Goal: Transaction & Acquisition: Obtain resource

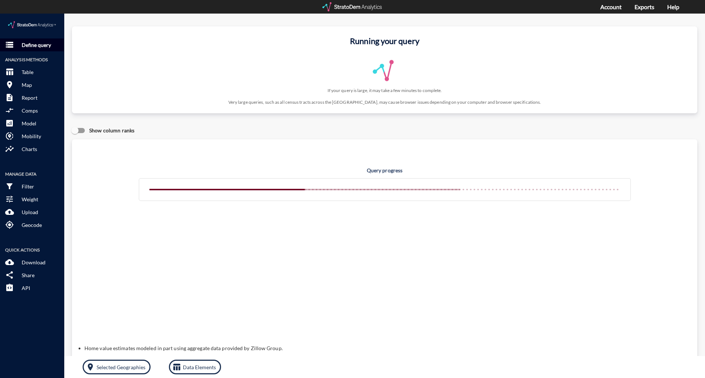
click p "Define query"
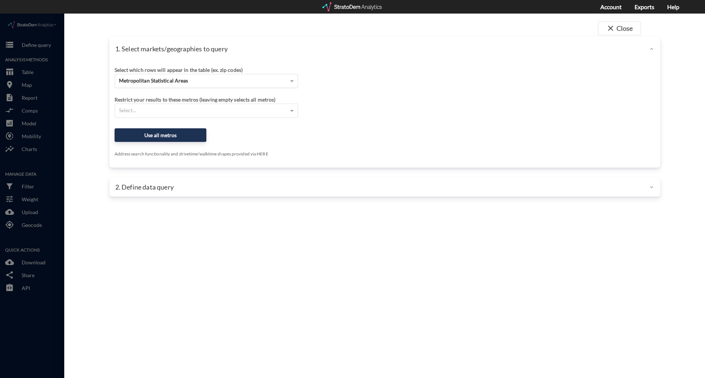
click div "Metropolitan Statistical Areas"
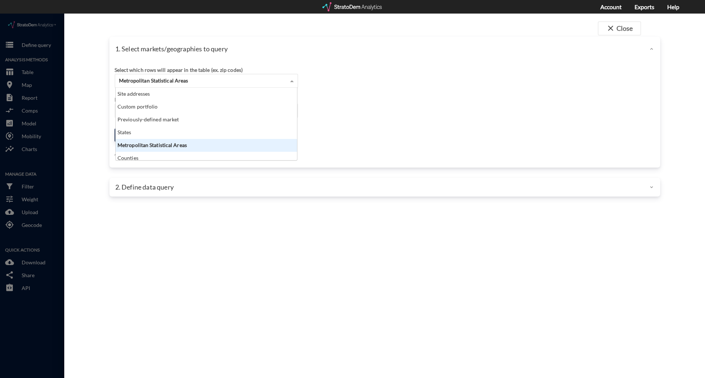
scroll to position [67, 177]
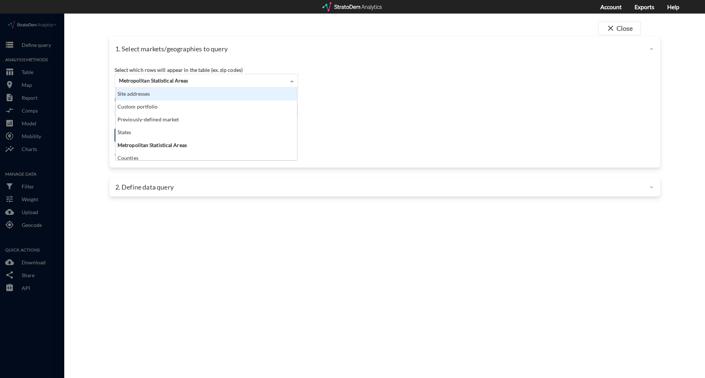
click div "Site addresses"
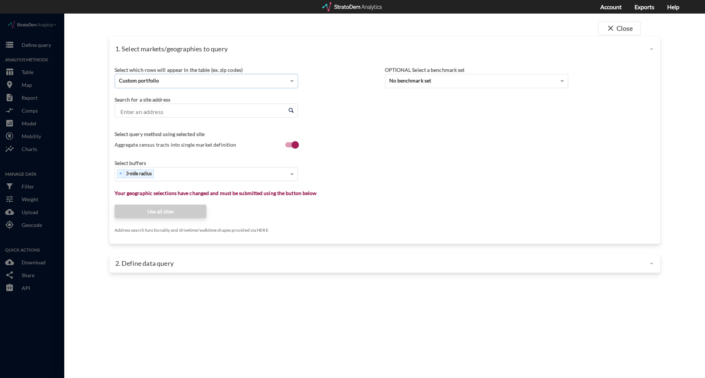
paste input "[STREET_ADDRESS]"
type input "[STREET_ADDRESS]"
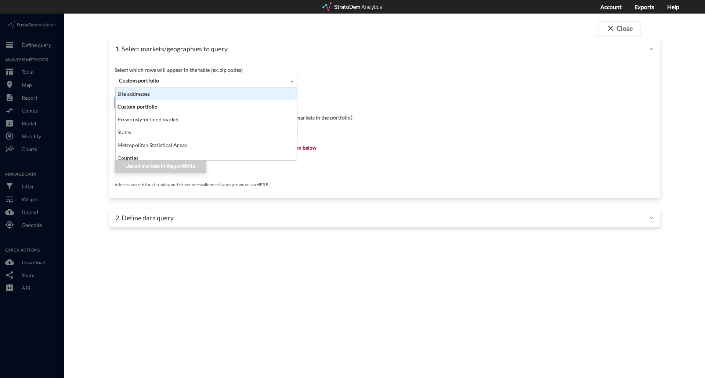
click div "Site addresses"
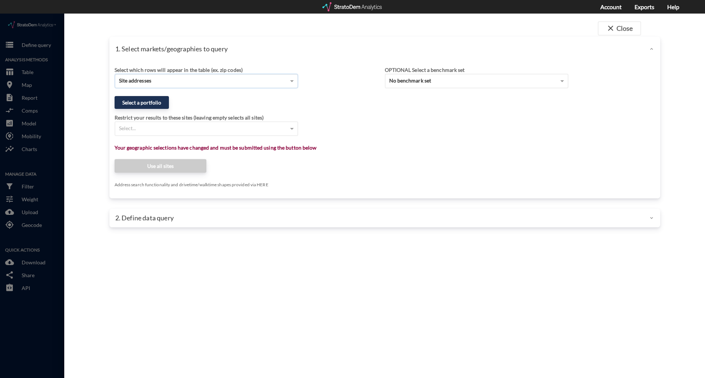
click div "close Close 1. Select markets/geographies to query Select which rows will appea…"
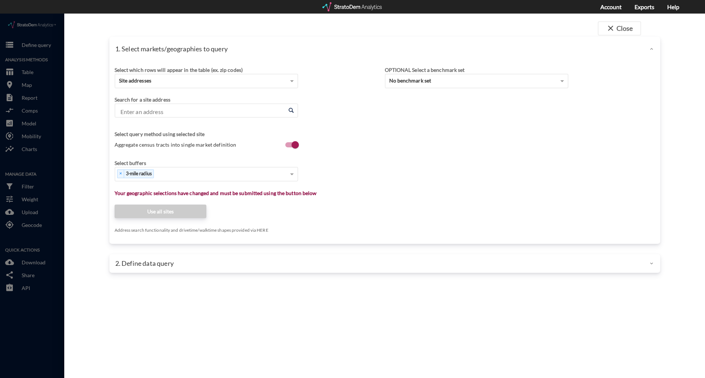
click input "Enter an address"
paste input "[STREET_ADDRESS]"
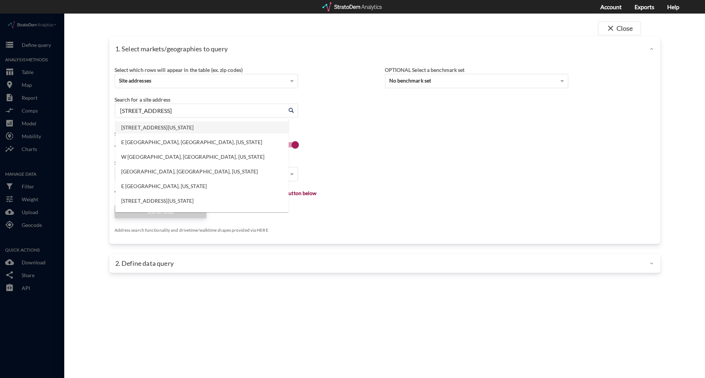
click li "[STREET_ADDRESS][US_STATE]"
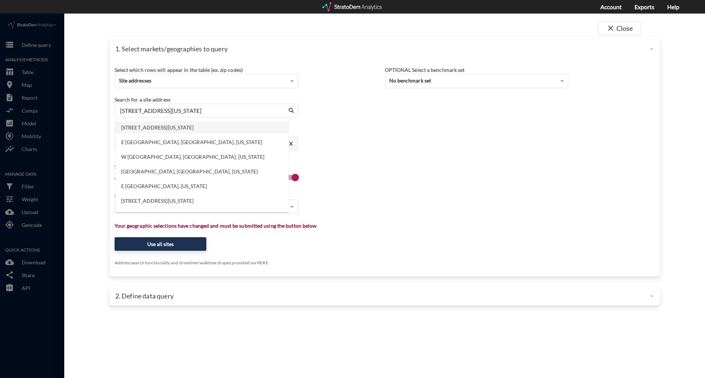
drag, startPoint x: 216, startPoint y: 100, endPoint x: 108, endPoint y: 91, distance: 108.6
click div "1. Select markets/geographies to query Select which rows will appear in the tab…"
paste input "[STREET_ADDRESS][PERSON_NAME]"
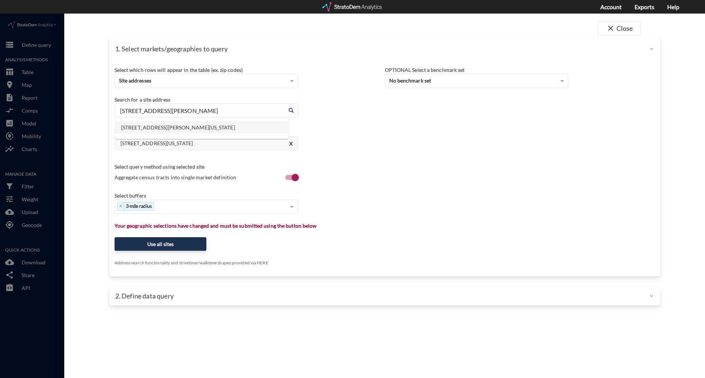
click li "[STREET_ADDRESS][PERSON_NAME][US_STATE]"
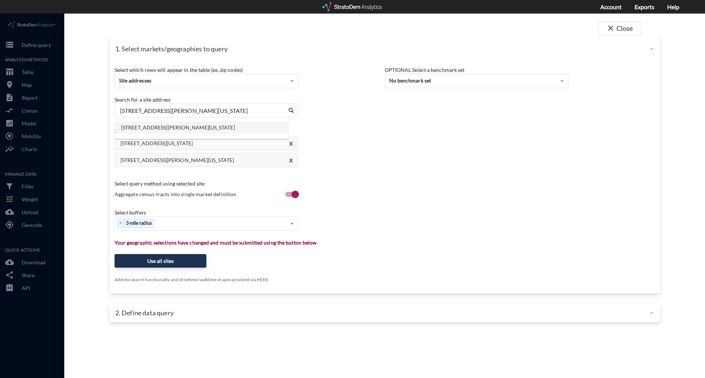
drag, startPoint x: 217, startPoint y: 99, endPoint x: 99, endPoint y: 97, distance: 117.9
click div "close Close 1. Select markets/geographies to query Select which rows will appea…"
paste input "[STREET_ADDRESS]"
click li "[STREET_ADDRESS][US_STATE]"
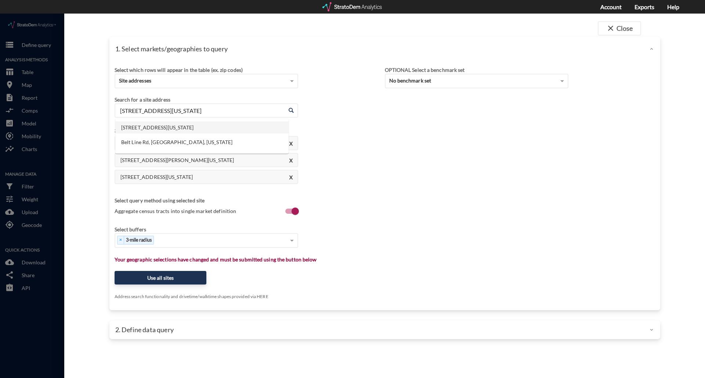
drag, startPoint x: 169, startPoint y: 95, endPoint x: 107, endPoint y: 95, distance: 62.0
click div "1. Select markets/geographies to query Select which rows will appear in the tab…"
paste input "[STREET_ADDRESS][PERSON_NAME]"
click li "[STREET_ADDRESS][PERSON_NAME][US_STATE]"
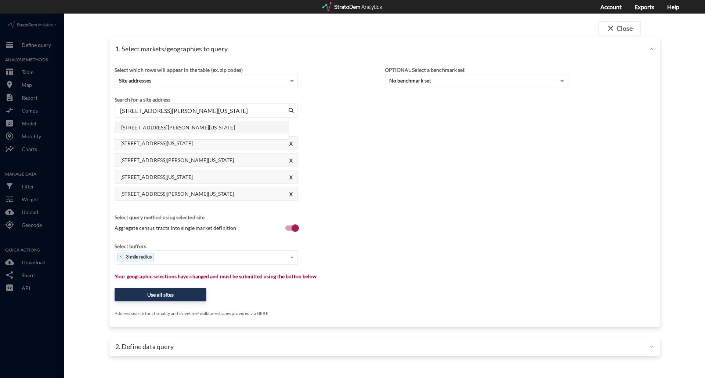
drag, startPoint x: 206, startPoint y: 95, endPoint x: 55, endPoint y: 91, distance: 151.7
click div "close Close 1. Select markets/geographies to query Select which rows will appea…"
paste input "[STREET_ADDRESS]"
click li "[STREET_ADDRESS][US_STATE]"
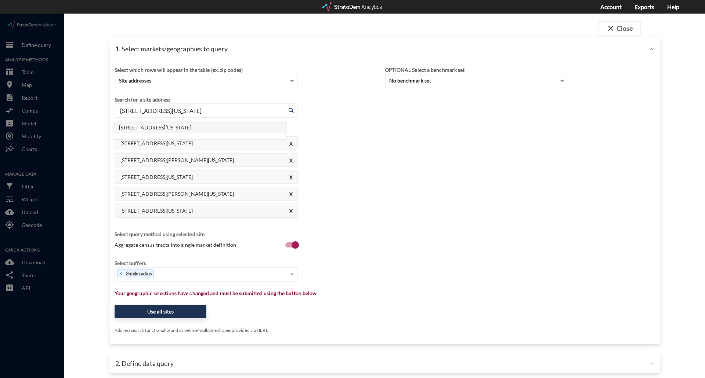
drag, startPoint x: 220, startPoint y: 100, endPoint x: 92, endPoint y: 91, distance: 128.4
click div "close Close 1. Select markets/geographies to query Select which rows will appea…"
paste input "[STREET_ADDRESS][PERSON_NAME]"
click li "[STREET_ADDRESS][PERSON_NAME][US_STATE]"
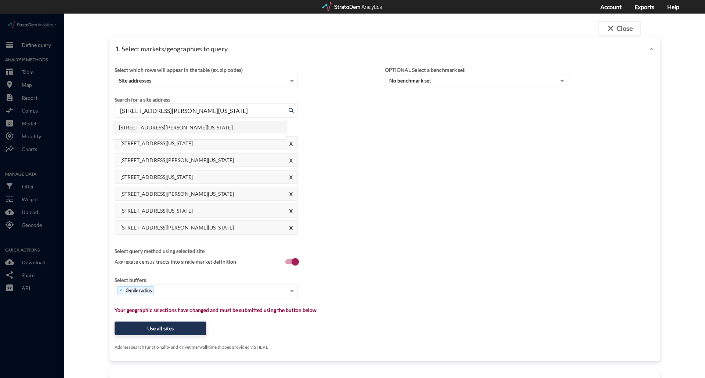
drag, startPoint x: 126, startPoint y: 92, endPoint x: 62, endPoint y: 86, distance: 63.8
click div "close Close 1. Select markets/geographies to query Select which rows will appea…"
paste input "[STREET_ADDRESS][PERSON_NAME][PERSON_NAME]"
click li "[STREET_ADDRESS][PERSON_NAME][PERSON_NAME][US_STATE]"
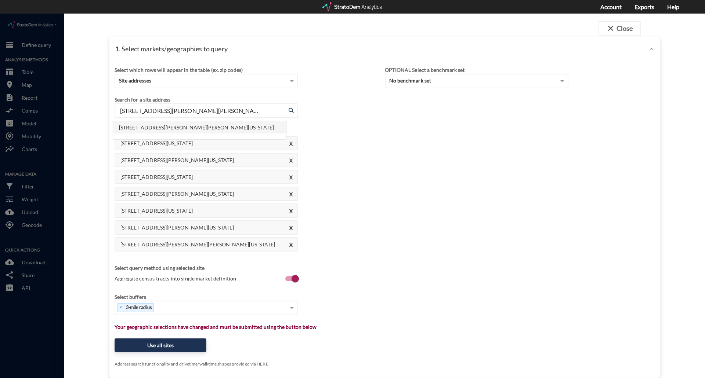
drag, startPoint x: 231, startPoint y: 99, endPoint x: 52, endPoint y: 91, distance: 179.0
click div "close Close 1. Select markets/geographies to query Select which rows will appea…"
paste input "[STREET_ADDRESS]"
click li "[STREET_ADDRESS][US_STATE]"
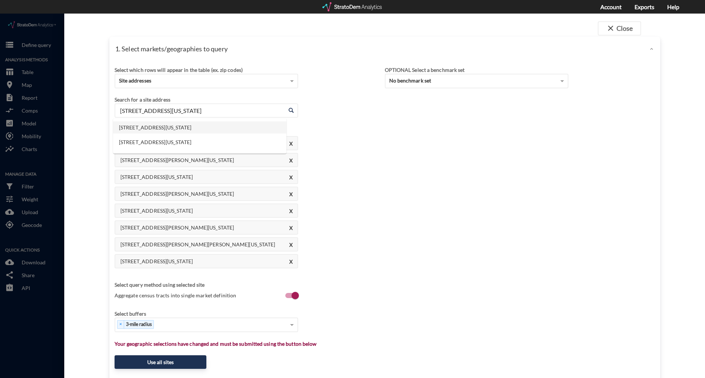
drag, startPoint x: 208, startPoint y: 95, endPoint x: 105, endPoint y: 94, distance: 102.4
click div "1. Select markets/geographies to query Select which rows will appear in the tab…"
paste input "[STREET_ADDRESS][PERSON_NAME]"
click li "[STREET_ADDRESS][PERSON_NAME][US_STATE]"
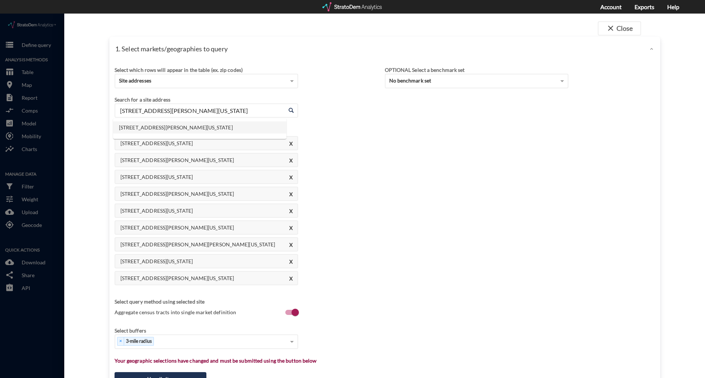
drag, startPoint x: 228, startPoint y: 97, endPoint x: 103, endPoint y: 95, distance: 125.2
click div "1. Select markets/geographies to query Select which rows will appear in the tab…"
paste input "[STREET_ADDRESS]"
click li "[STREET_ADDRESS][US_STATE]"
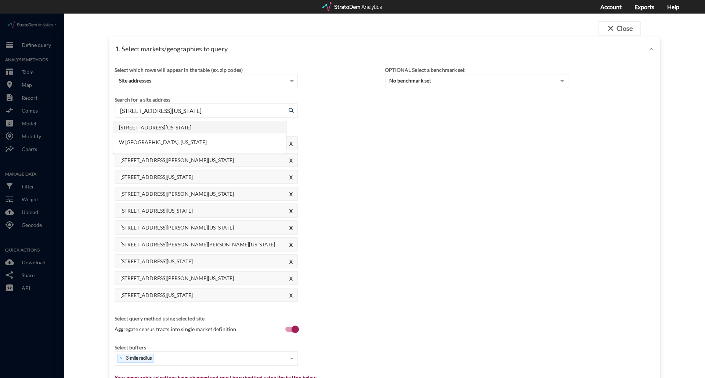
drag, startPoint x: 215, startPoint y: 101, endPoint x: 69, endPoint y: 93, distance: 146.4
click div "close Close 1. Select markets/geographies to query Select which rows will appea…"
paste input "[STREET_ADDRESS]"
click li "[STREET_ADDRESS][US_STATE]"
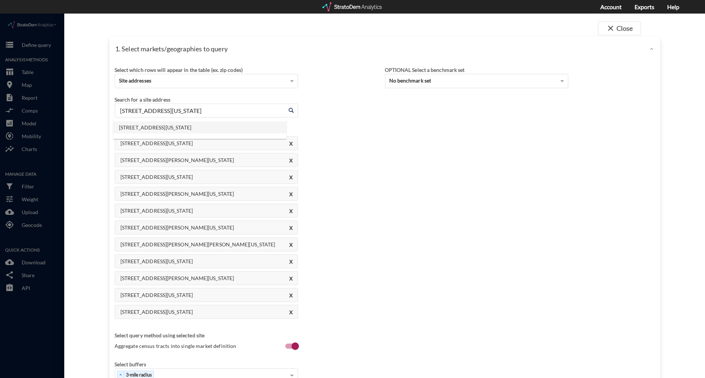
drag, startPoint x: 255, startPoint y: 94, endPoint x: 77, endPoint y: 96, distance: 178.4
click div "close Close 1. Select markets/geographies to query Select which rows will appea…"
paste input "[STREET_ADDRESS][PERSON_NAME][PERSON_NAME]"
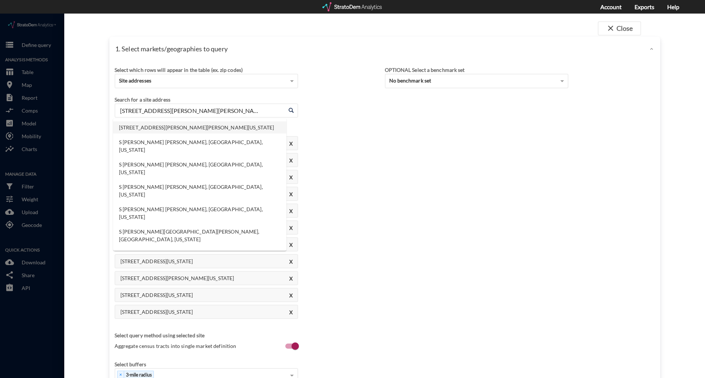
click li "[STREET_ADDRESS][PERSON_NAME][PERSON_NAME][US_STATE]"
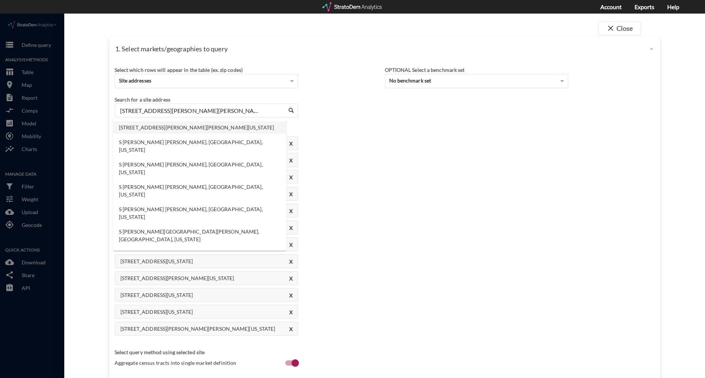
drag, startPoint x: 220, startPoint y: 95, endPoint x: 16, endPoint y: 96, distance: 203.4
click div "close Close 1. Select markets/geographies to query Select which rows will appea…"
paste input "[STREET_ADDRESS]"
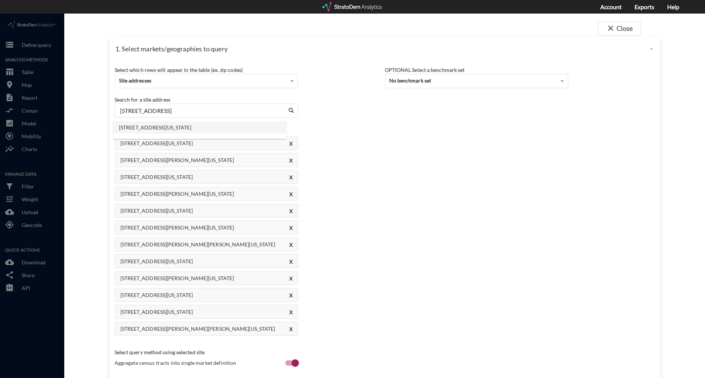
click li "[STREET_ADDRESS][US_STATE]"
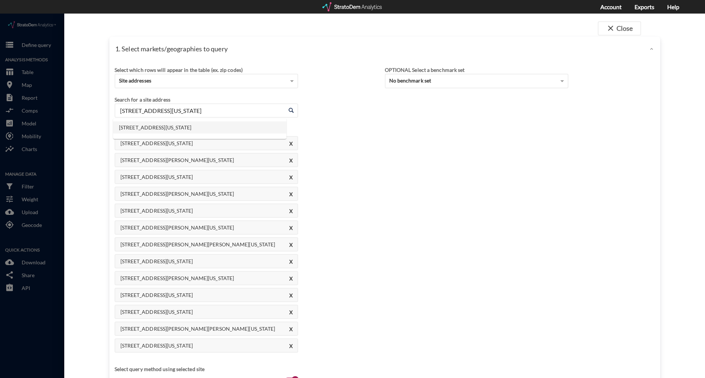
drag, startPoint x: 236, startPoint y: 93, endPoint x: 0, endPoint y: 283, distance: 302.9
click html "/vantagepoint/us/-1 storage Define query Analysis Methods table_chart Table roo…"
paste input "[STREET_ADDRESS]"
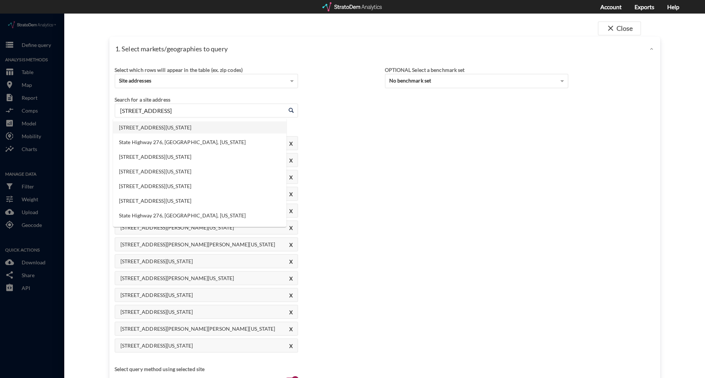
click li "[STREET_ADDRESS][US_STATE]"
drag, startPoint x: 244, startPoint y: 94, endPoint x: 57, endPoint y: 95, distance: 187.2
click div "close Close 1. Select markets/geographies to query Select which rows will appea…"
paste input "[STREET_ADDRESS]"
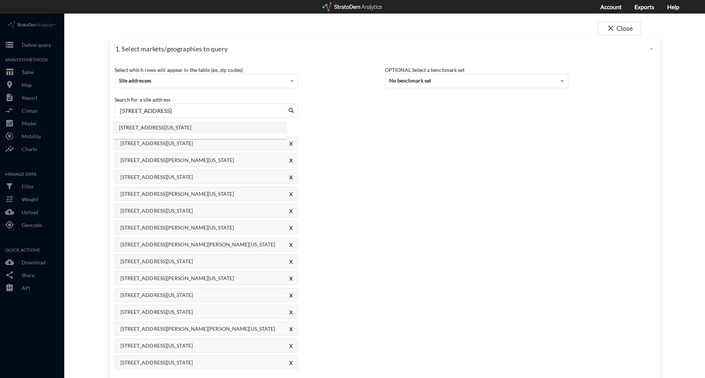
click li "[STREET_ADDRESS][US_STATE]"
type input "[STREET_ADDRESS][US_STATE]"
click div "[STREET_ADDRESS][GEOGRAPHIC_DATA][US_STATE] [STREET_ADDRESS][PERSON_NAME][US_ST…"
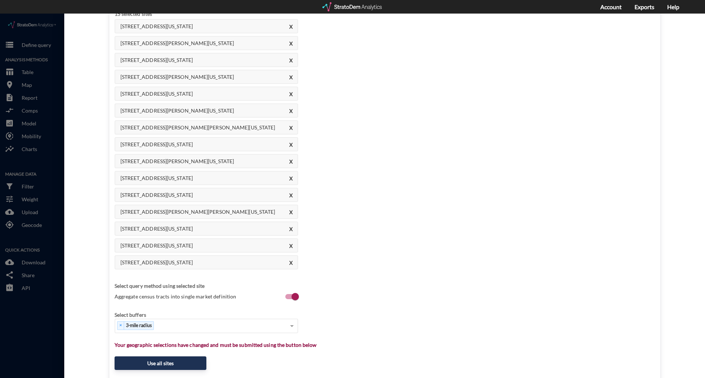
scroll to position [174, 0]
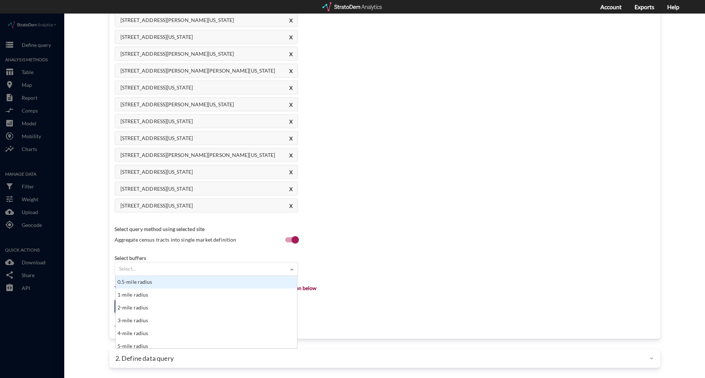
click div "Select..."
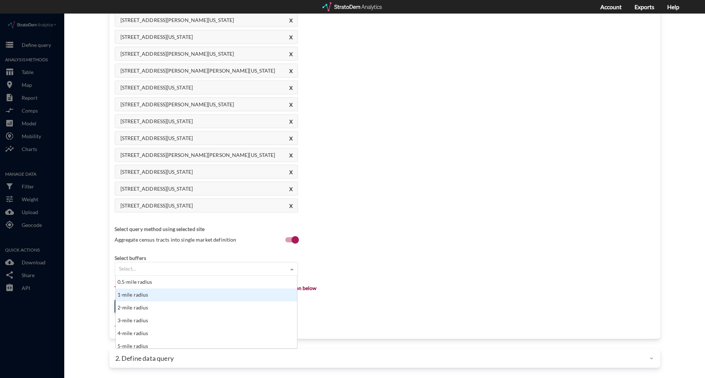
click div "1-mile radius"
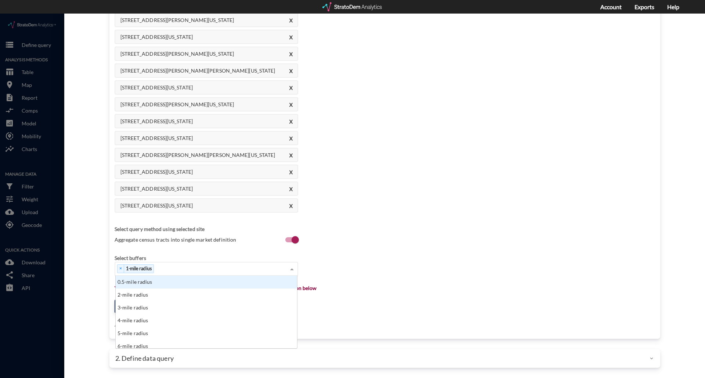
click div "× 1-mile radius"
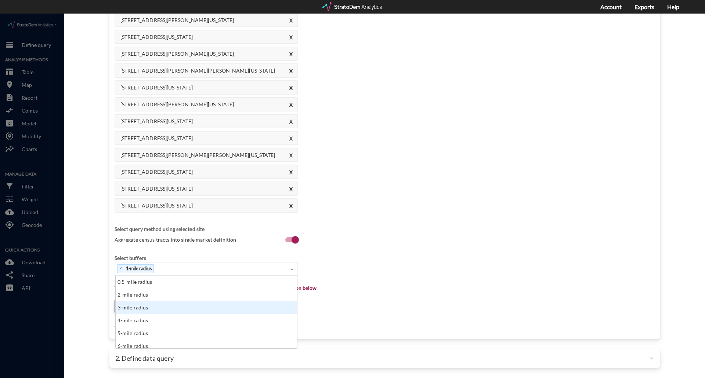
click div "3-mile radius"
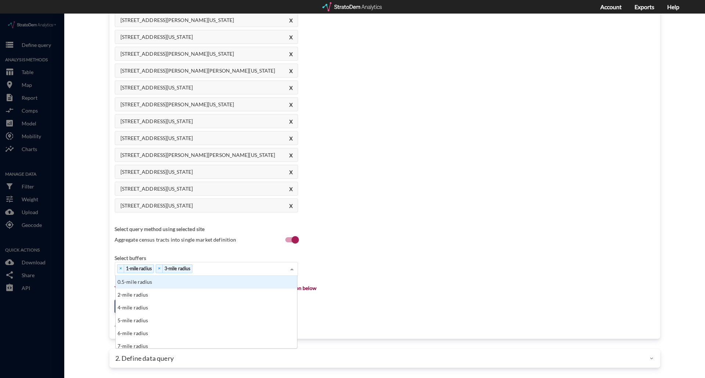
click div "× 1-mile radius × 3-mile radius"
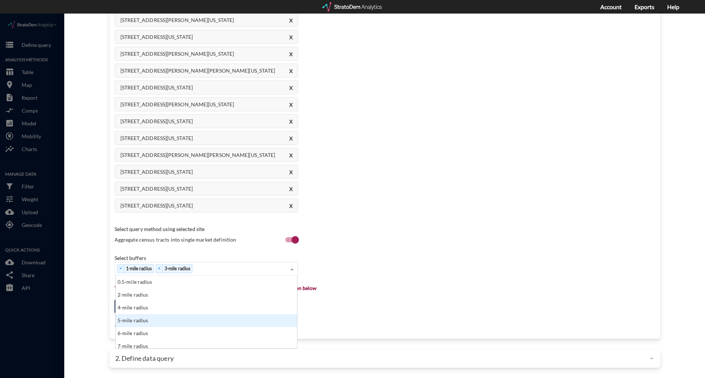
click div "5-mile radius"
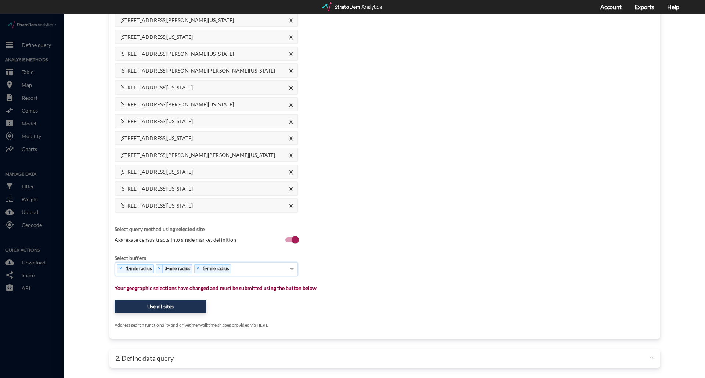
click input
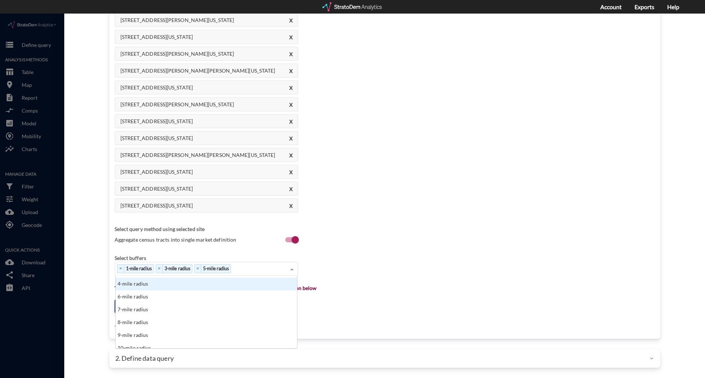
scroll to position [37, 0]
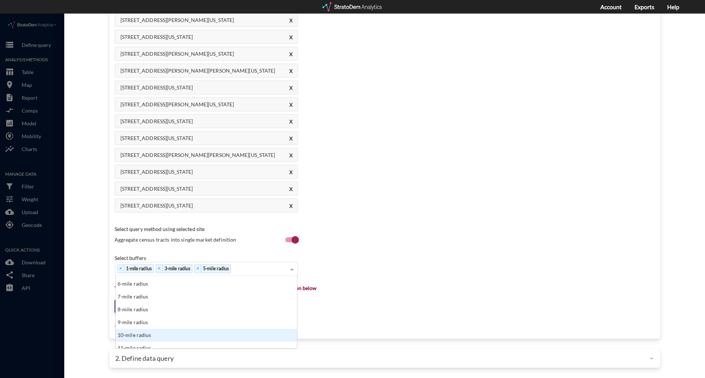
click div "10-mile radius"
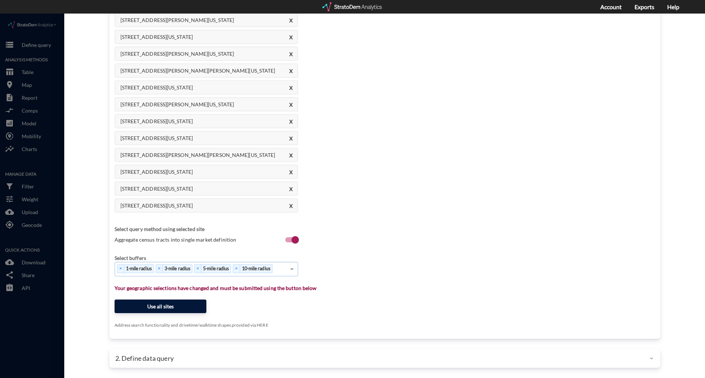
click button "Use all sites"
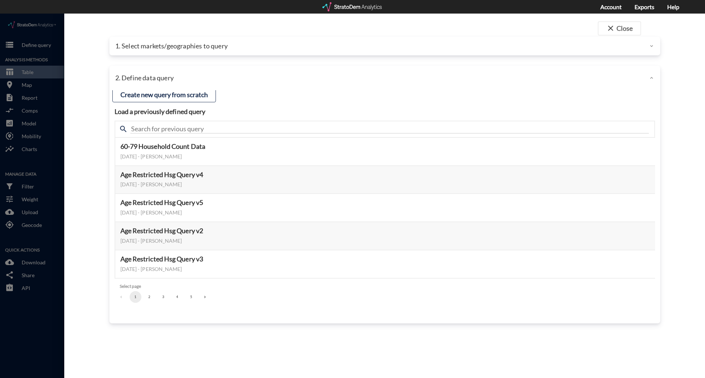
scroll to position [0, 0]
click button "2"
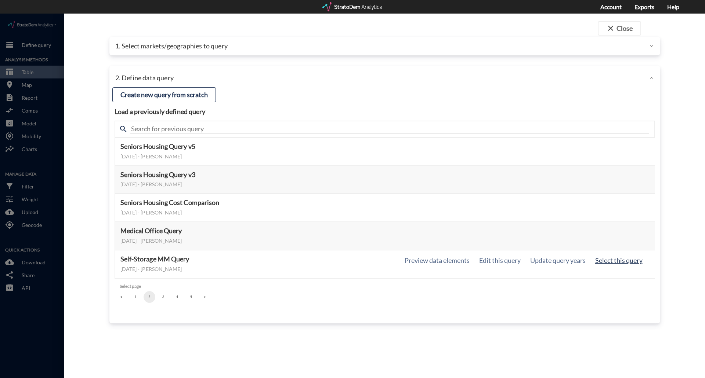
click button "Select this query"
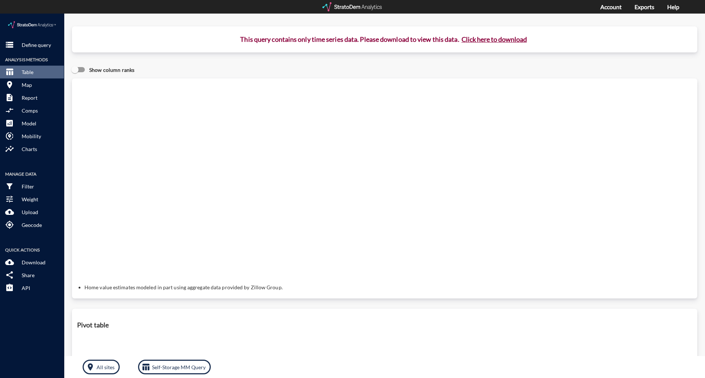
click button "Click here to download"
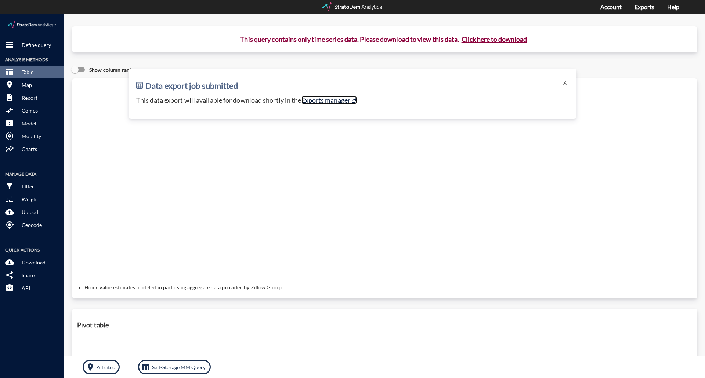
click link "Exports manager"
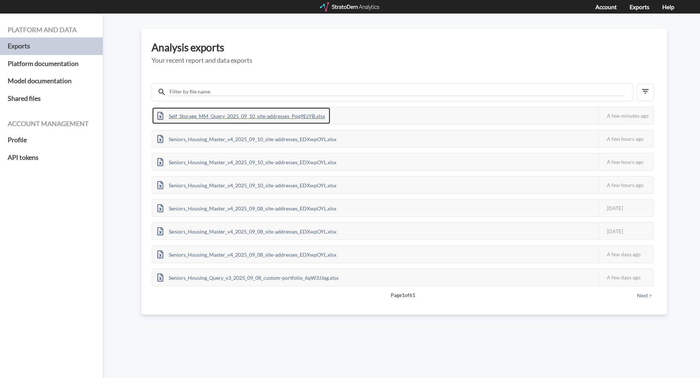
click at [273, 116] on div "Self_Storage_MM_Query_2025_09_10_site-addresses_Pqg9EzYB.xlsx" at bounding box center [241, 116] width 178 height 17
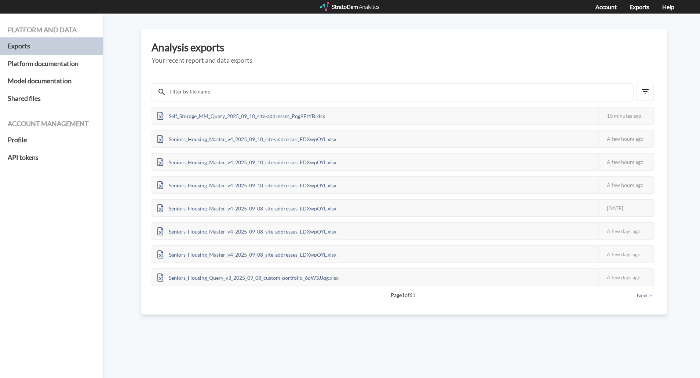
drag, startPoint x: 126, startPoint y: 282, endPoint x: 126, endPoint y: 271, distance: 11.0
click at [126, 282] on div "Platform and data Exports Platform documentation Model documentation Shared fil…" at bounding box center [350, 196] width 700 height 365
